Goal: Communication & Community: Share content

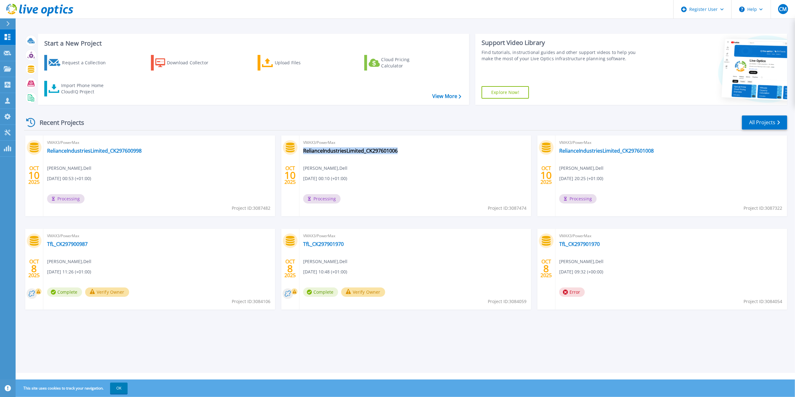
drag, startPoint x: 401, startPoint y: 151, endPoint x: 300, endPoint y: 152, distance: 100.4
click at [300, 152] on div "VMAX3/PowerMax RelianceIndustriesLimited_CK297601006 Clive Mcfarland , Dell 10/…" at bounding box center [415, 175] width 232 height 81
copy link "RelianceIndustriesLimited_CK297601006"
click at [148, 199] on div "VMAX3/PowerMax RelianceIndustriesLimited_CK297600998 Clive Mcfarland , Dell 10/…" at bounding box center [159, 175] width 232 height 81
click at [582, 152] on link "RelianceIndustriesLimited_CK297601008" at bounding box center [606, 150] width 94 height 6
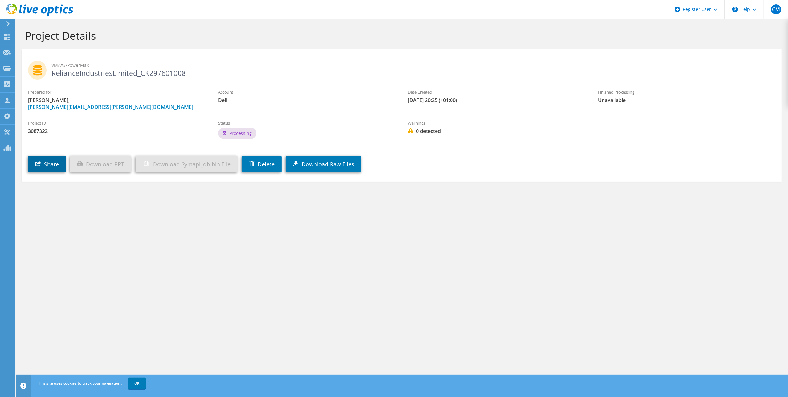
click at [58, 163] on link "Share" at bounding box center [47, 164] width 38 height 16
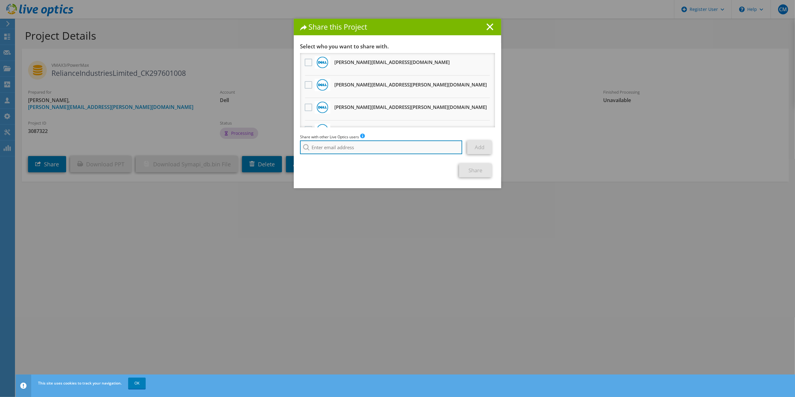
click at [327, 149] on input "search" at bounding box center [381, 147] width 162 height 14
paste input "[EMAIL_ADDRESS][DOMAIN_NAME]"
type input "[EMAIL_ADDRESS][DOMAIN_NAME]"
click at [340, 155] on li "[EMAIL_ADDRESS][DOMAIN_NAME]" at bounding box center [336, 155] width 72 height 7
click at [478, 151] on link "Add" at bounding box center [479, 147] width 25 height 14
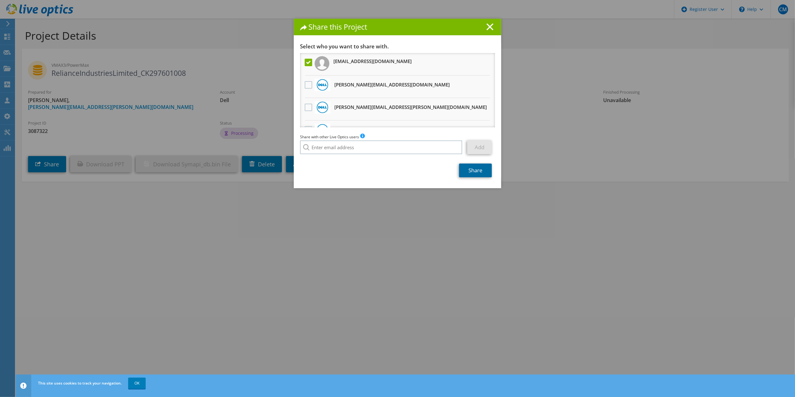
click at [474, 173] on link "Share" at bounding box center [475, 170] width 33 height 14
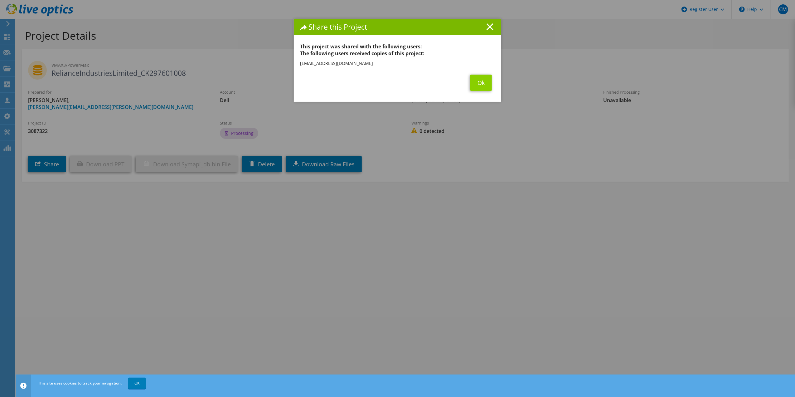
click at [471, 75] on section "This project was shared with the following users: The following users received …" at bounding box center [397, 67] width 195 height 48
click at [471, 80] on link "Ok" at bounding box center [481, 83] width 22 height 16
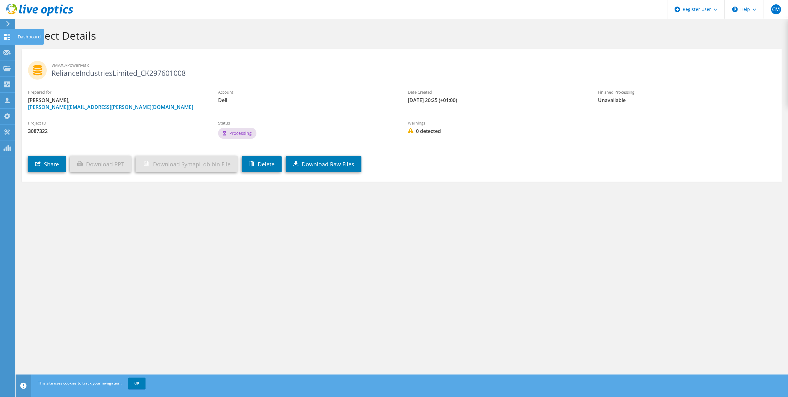
click at [47, 168] on link "Share" at bounding box center [47, 164] width 38 height 16
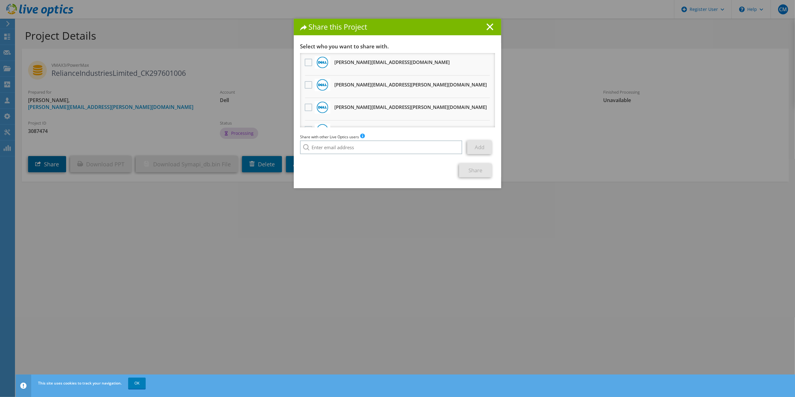
scroll to position [38, 0]
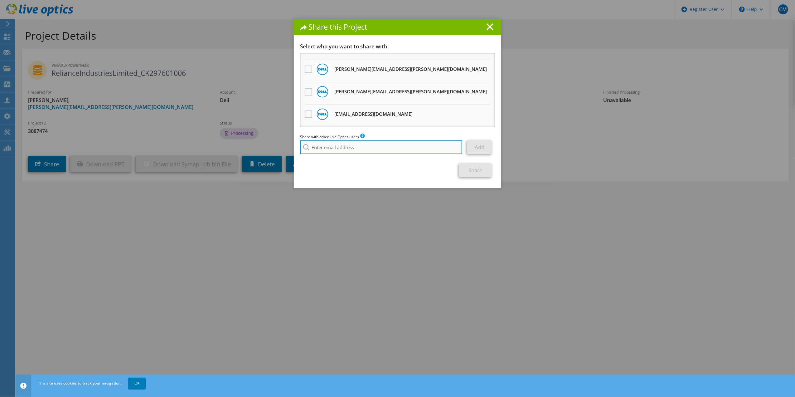
click at [388, 145] on input "search" at bounding box center [381, 147] width 162 height 14
paste input "[EMAIL_ADDRESS][DOMAIN_NAME]"
type input "[EMAIL_ADDRESS][DOMAIN_NAME]"
click at [331, 157] on section "Select who you want to share with. Braj.Bhushan@dell.com Will receive an anonym…" at bounding box center [397, 110] width 195 height 134
click at [479, 150] on link "Add" at bounding box center [479, 147] width 25 height 14
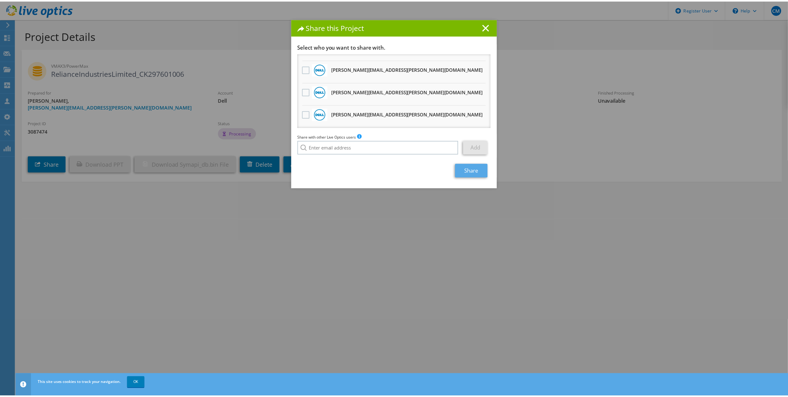
scroll to position [60, 0]
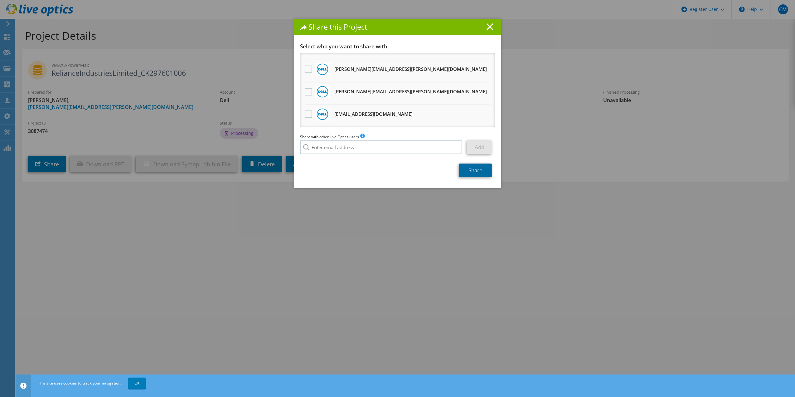
click at [473, 173] on link "Share" at bounding box center [475, 170] width 33 height 14
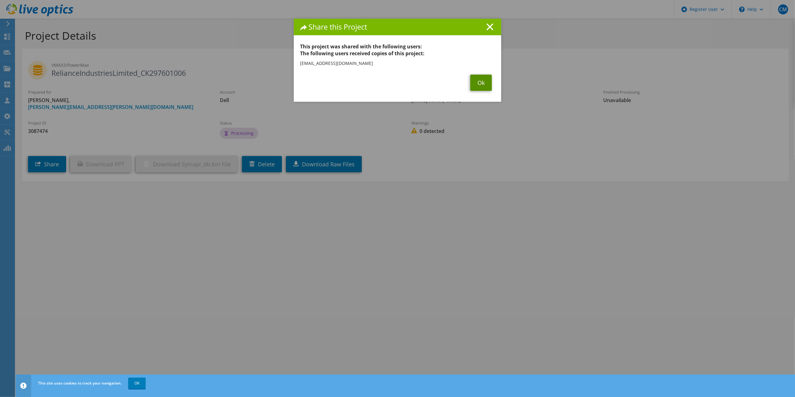
click at [485, 80] on link "Ok" at bounding box center [481, 83] width 22 height 16
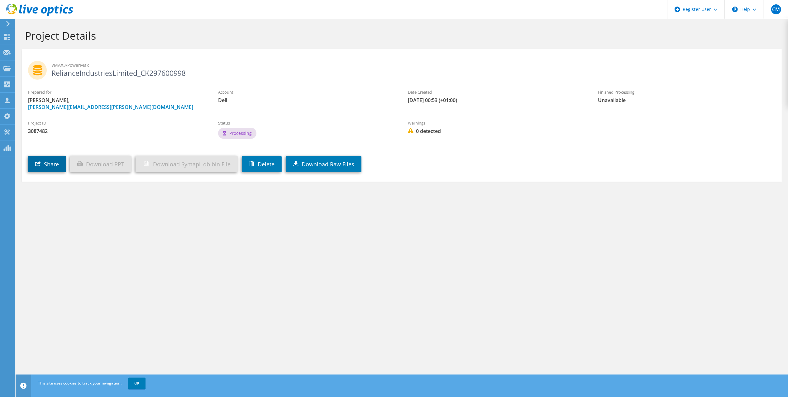
click at [53, 156] on link "Share" at bounding box center [47, 164] width 38 height 16
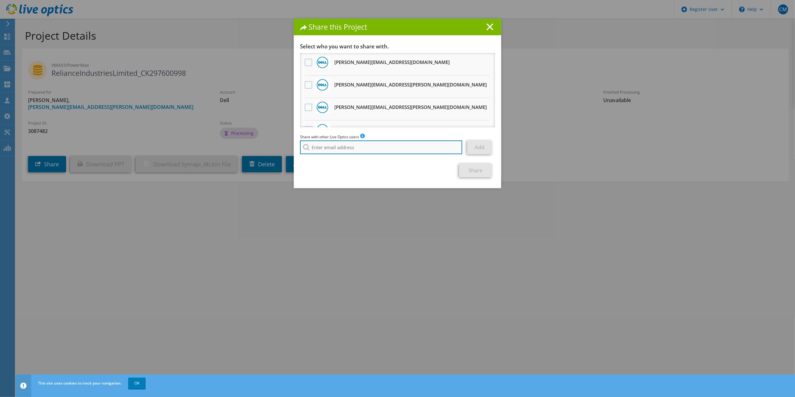
click at [353, 149] on input "search" at bounding box center [381, 147] width 162 height 14
paste input "[EMAIL_ADDRESS][DOMAIN_NAME]"
type input "[EMAIL_ADDRESS][DOMAIN_NAME]"
click at [354, 156] on li "[EMAIL_ADDRESS][DOMAIN_NAME]" at bounding box center [336, 155] width 72 height 7
click at [474, 151] on link "Add" at bounding box center [479, 147] width 25 height 14
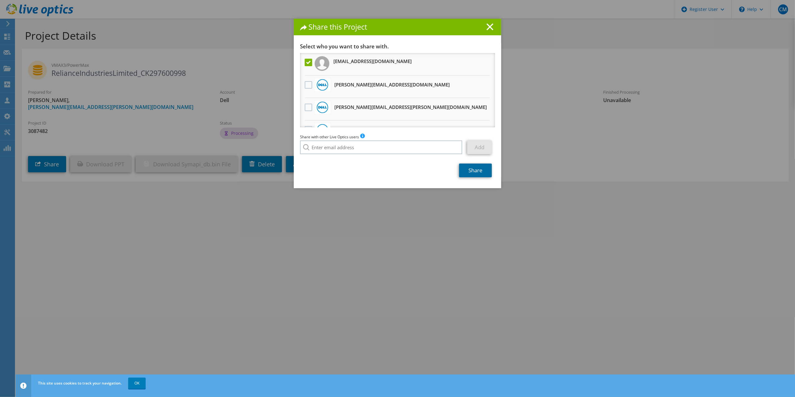
click at [473, 173] on link "Share" at bounding box center [475, 170] width 33 height 14
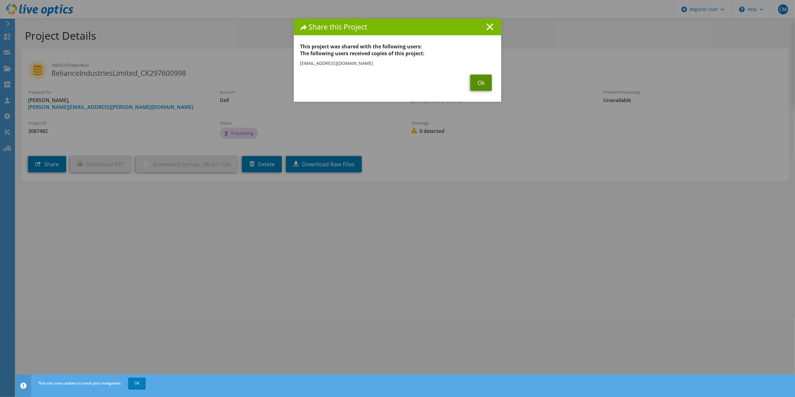
click at [478, 83] on link "Ok" at bounding box center [481, 83] width 22 height 16
